Goal: Transaction & Acquisition: Purchase product/service

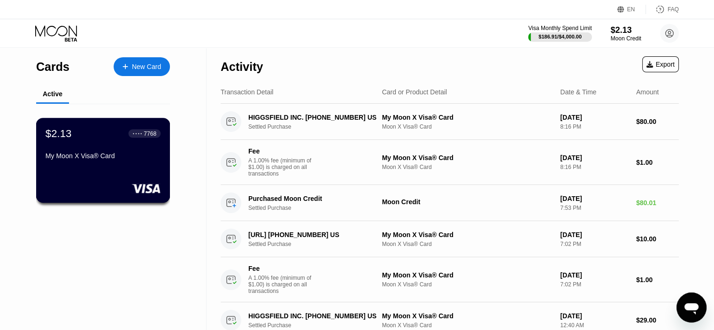
click at [56, 186] on div at bounding box center [103, 188] width 115 height 9
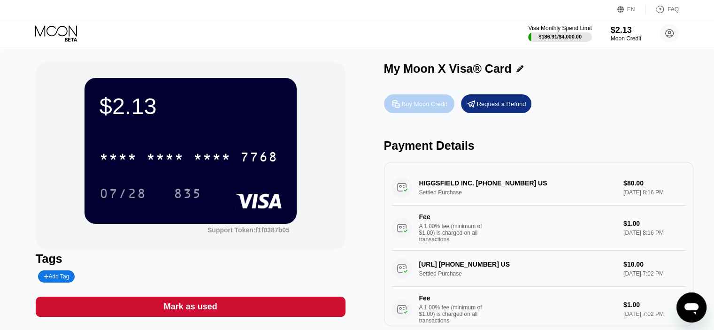
click at [438, 112] on div "Buy Moon Credit" at bounding box center [419, 103] width 70 height 19
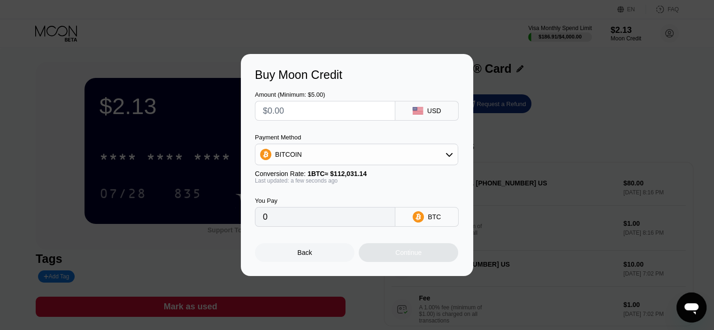
click at [302, 99] on div "Amount (Minimum: $5.00)" at bounding box center [325, 106] width 140 height 30
click at [306, 107] on input "text" at bounding box center [325, 110] width 124 height 19
type input "$10"
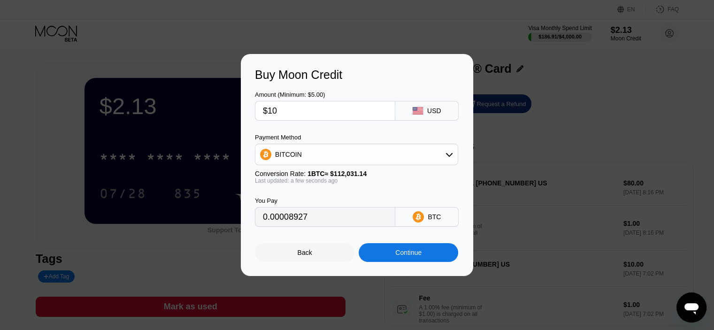
type input "0.00008927"
type input "$10"
click at [392, 149] on div "BITCOIN" at bounding box center [356, 154] width 202 height 19
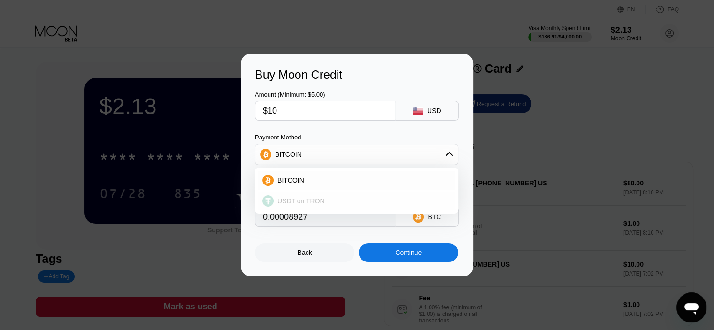
click at [320, 198] on span "USDT on TRON" at bounding box center [301, 201] width 47 height 8
type input "10.10"
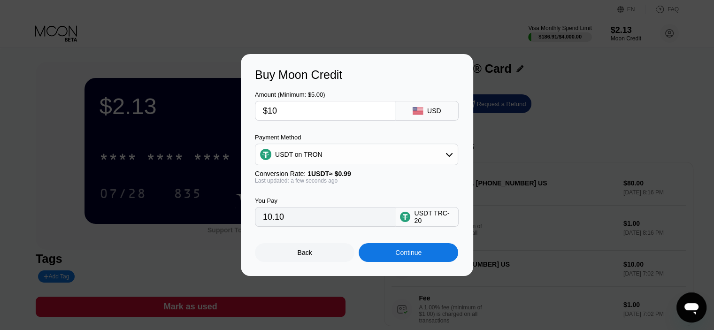
click at [404, 262] on div "Continue" at bounding box center [409, 252] width 100 height 19
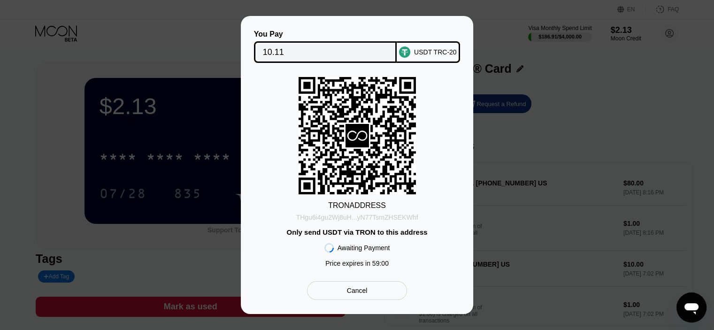
click at [342, 216] on div "THgu6i4gu2Wj8uH...yN77TsmZHSEKWhf" at bounding box center [357, 218] width 122 height 8
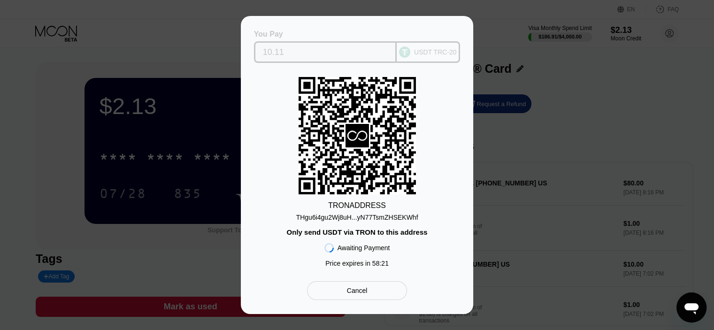
click at [339, 50] on input "10.11" at bounding box center [325, 52] width 125 height 19
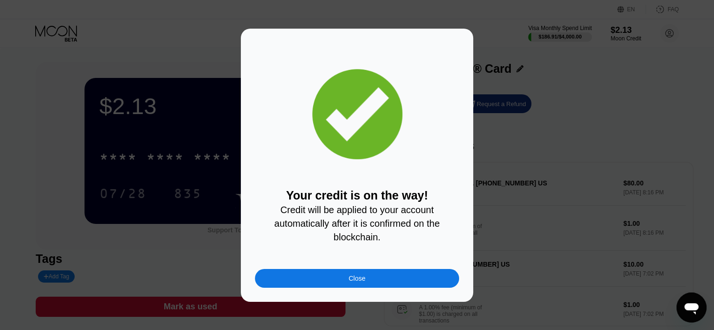
click at [376, 278] on div "Close" at bounding box center [357, 278] width 204 height 19
